Goal: Information Seeking & Learning: Learn about a topic

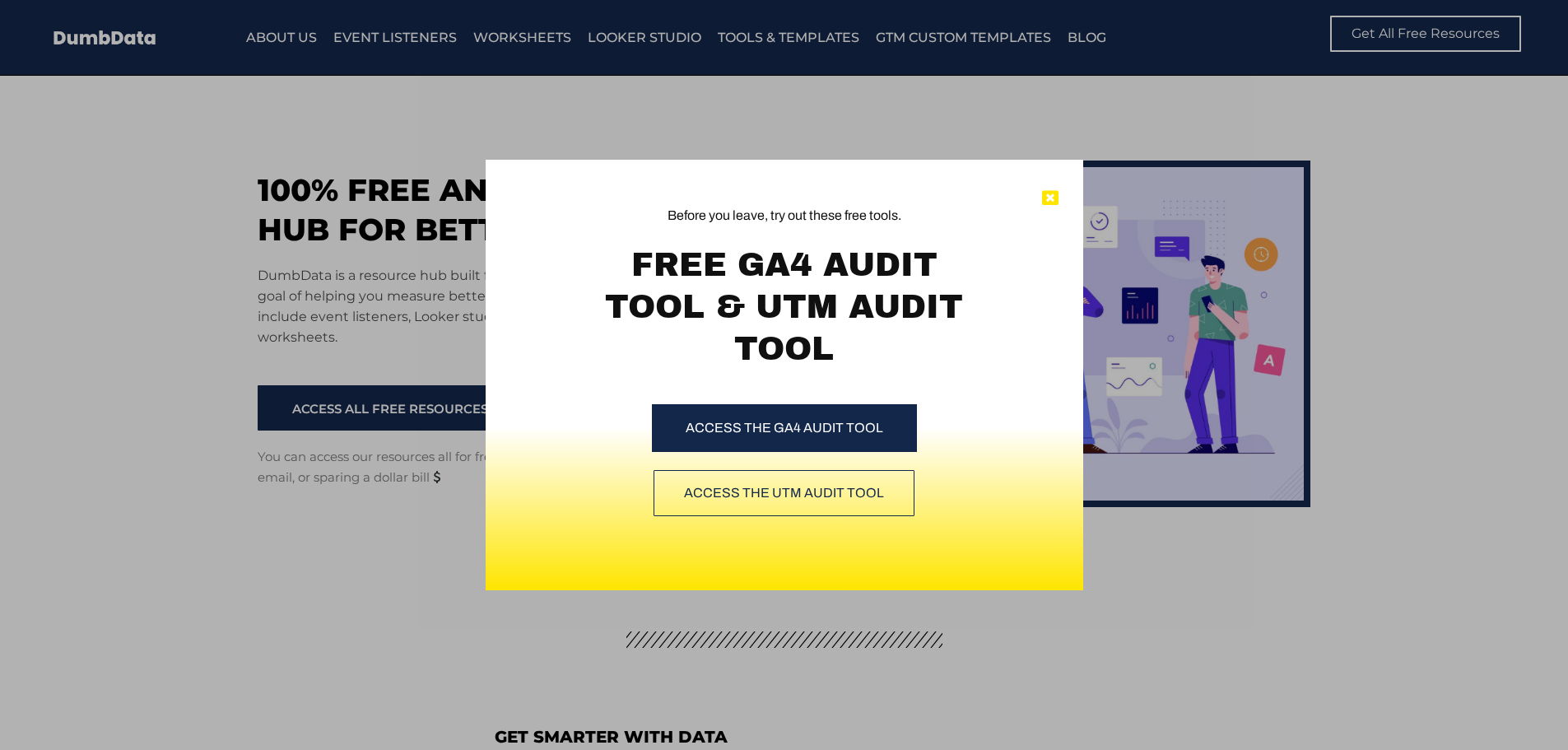
click at [1045, 194] on icon at bounding box center [1050, 198] width 16 height 16
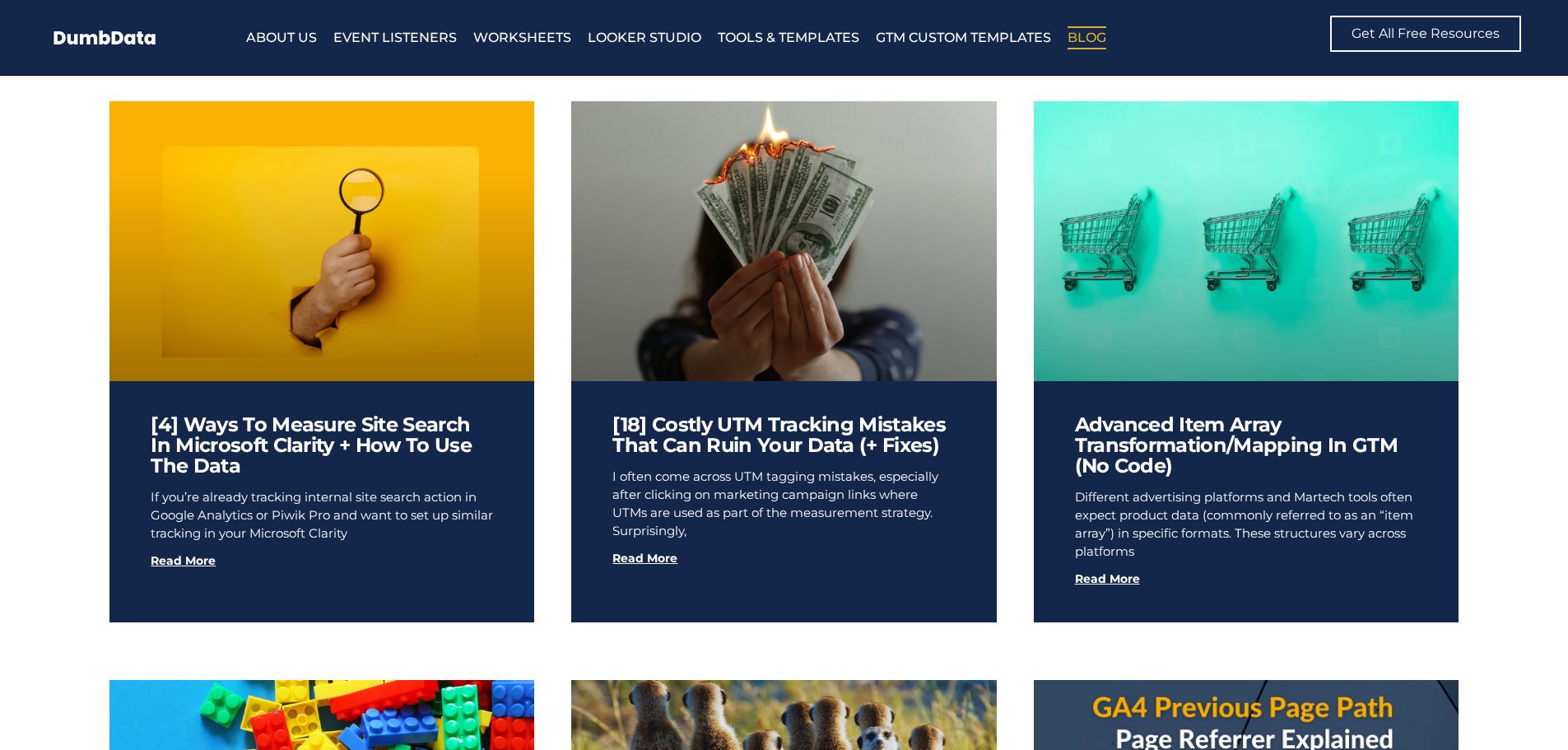
scroll to position [741, 0]
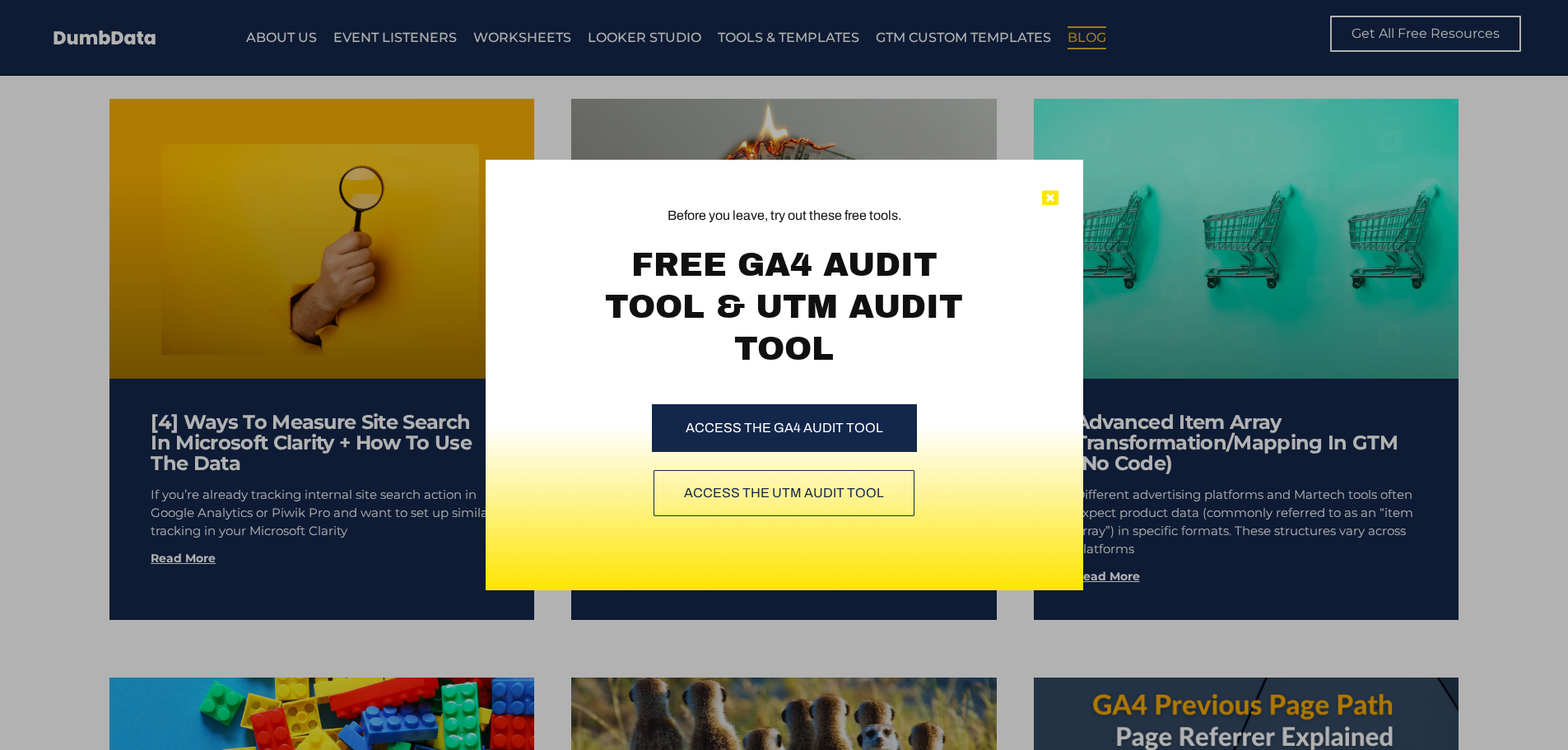
click at [1055, 198] on icon at bounding box center [1050, 198] width 16 height 16
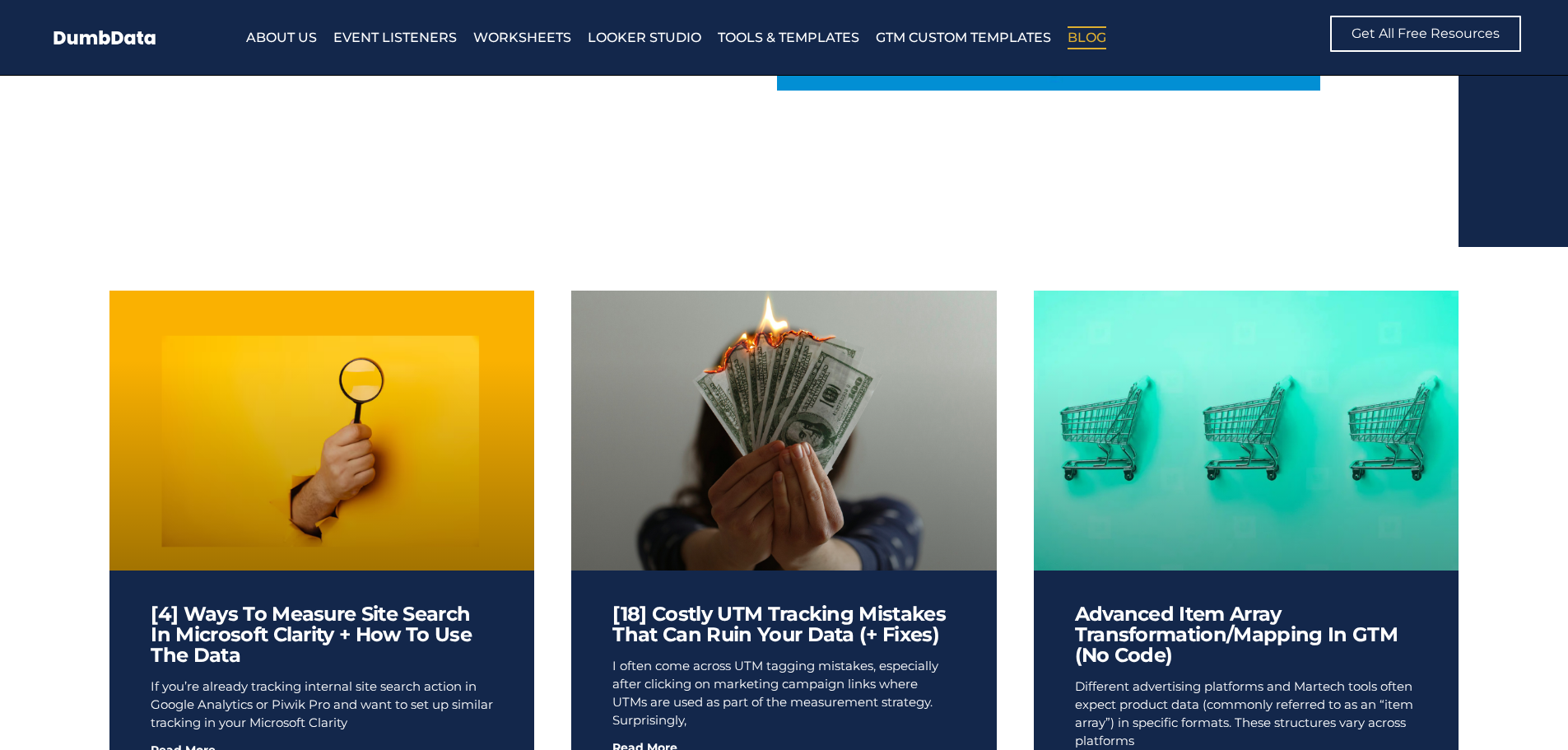
scroll to position [494, 0]
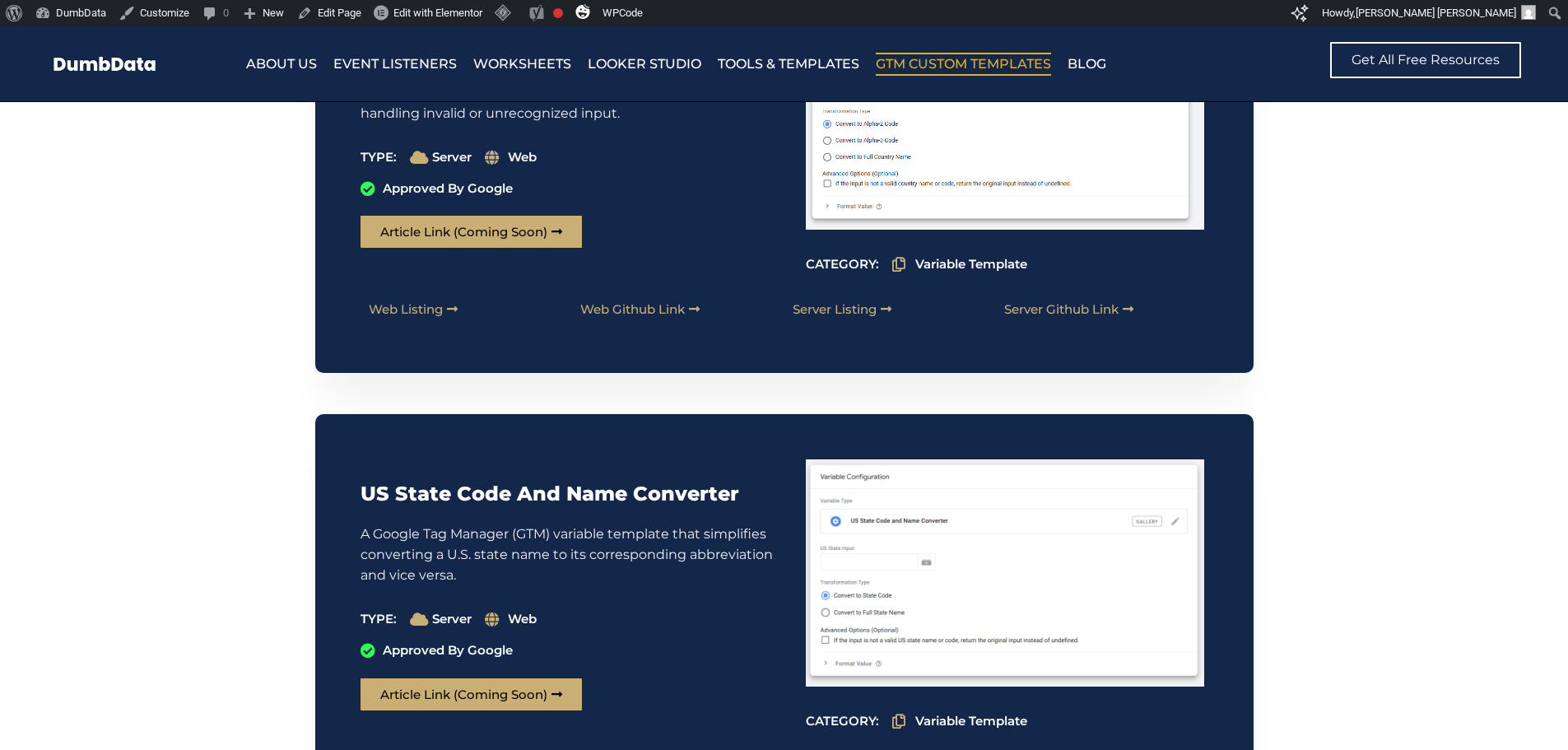
scroll to position [988, 0]
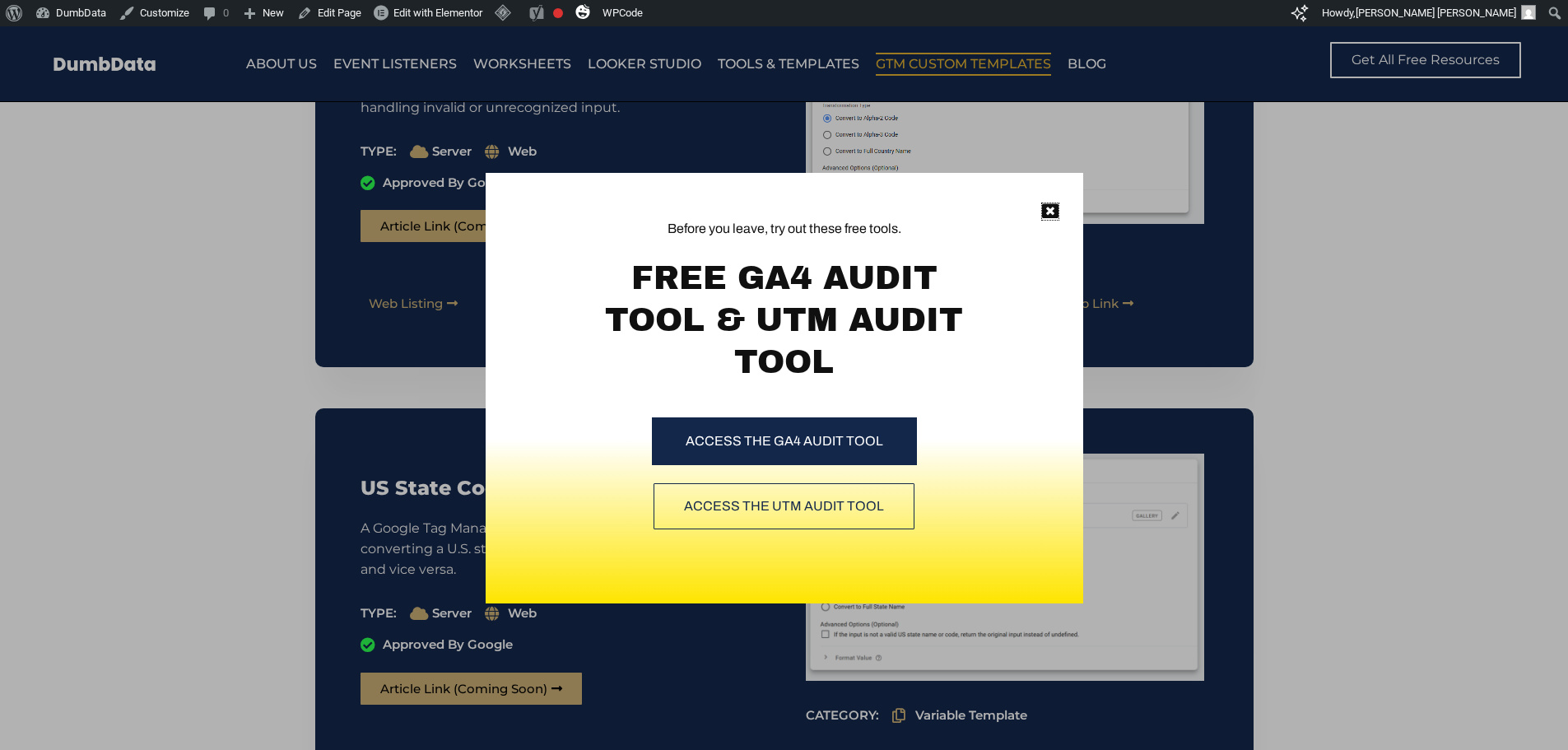
drag, startPoint x: 1050, startPoint y: 210, endPoint x: 1053, endPoint y: 199, distance: 11.4
click at [1050, 210] on icon at bounding box center [1050, 211] width 16 height 16
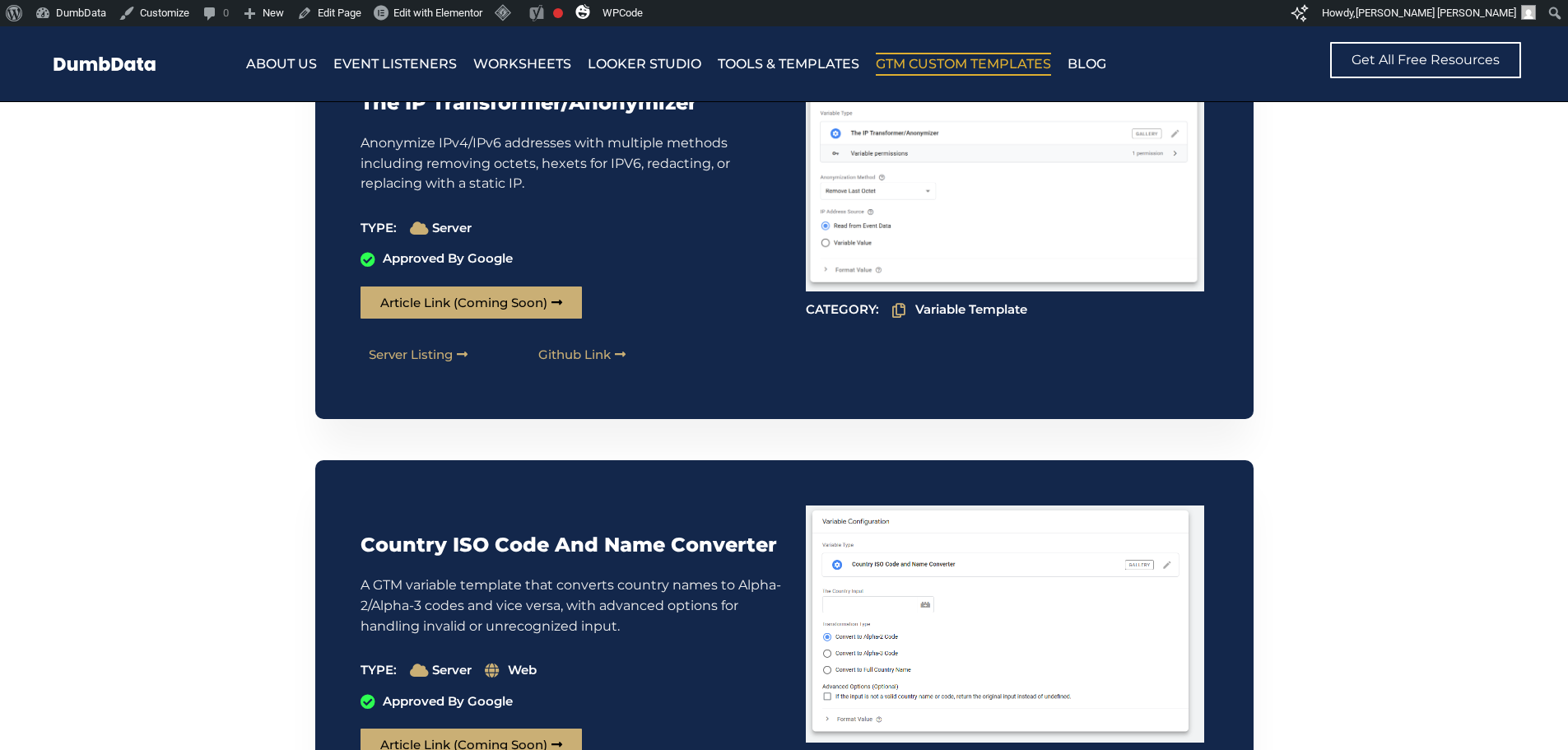
scroll to position [576, 0]
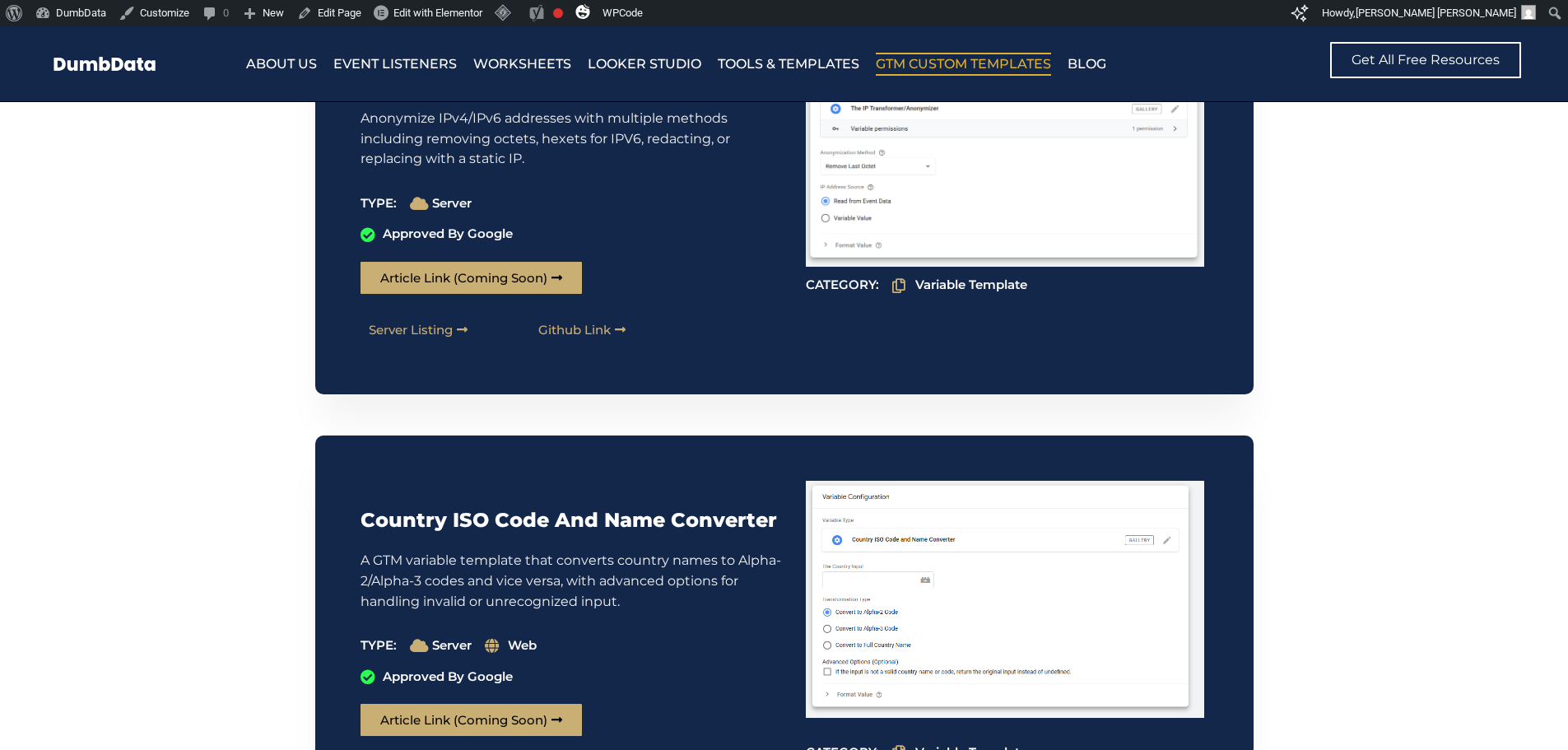
click at [724, 385] on div "The IP Transformer/Anonymizer Anonymize IPv4/IPv6 addresses with multiple metho…" at bounding box center [784, 198] width 939 height 391
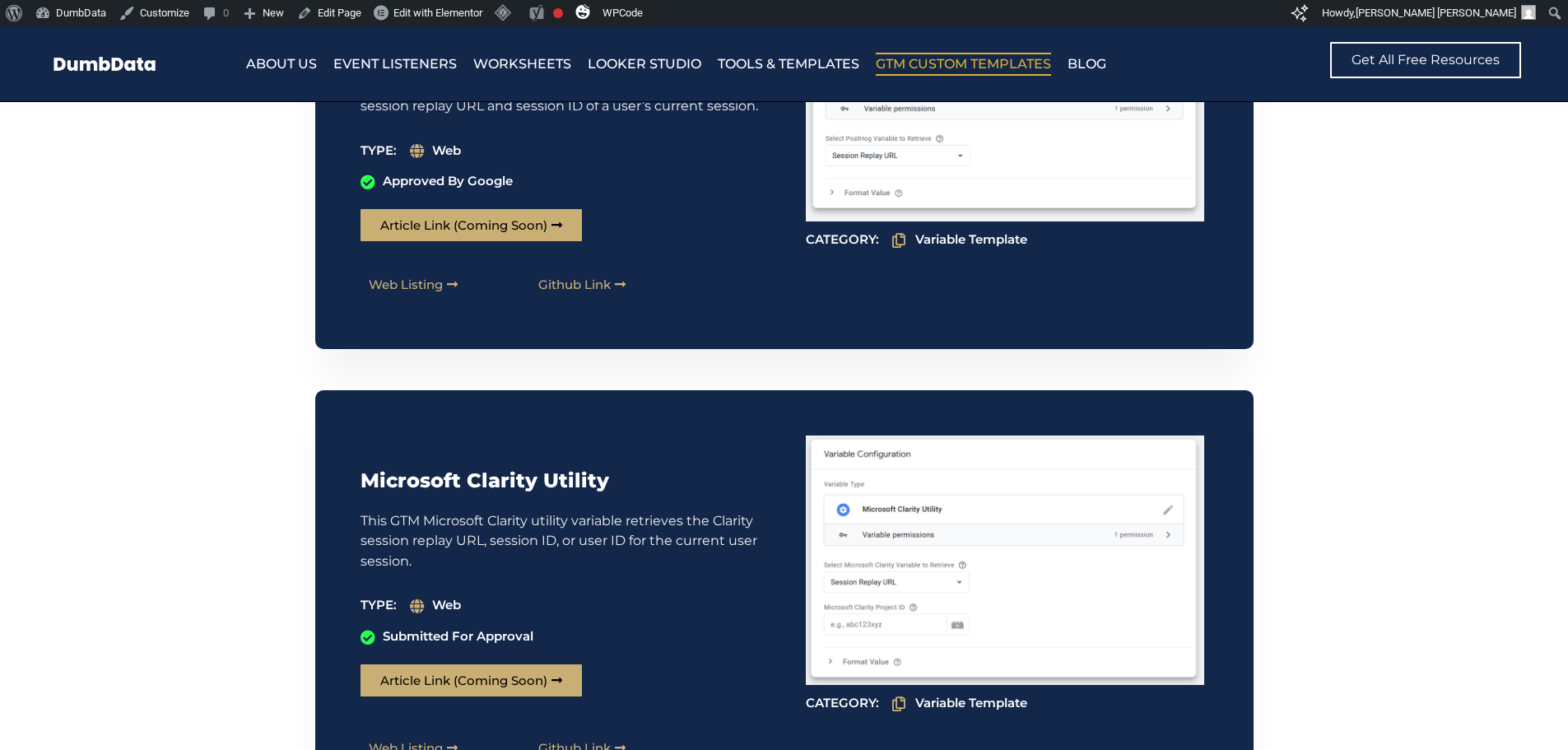
scroll to position [8482, 0]
